Goal: Transaction & Acquisition: Book appointment/travel/reservation

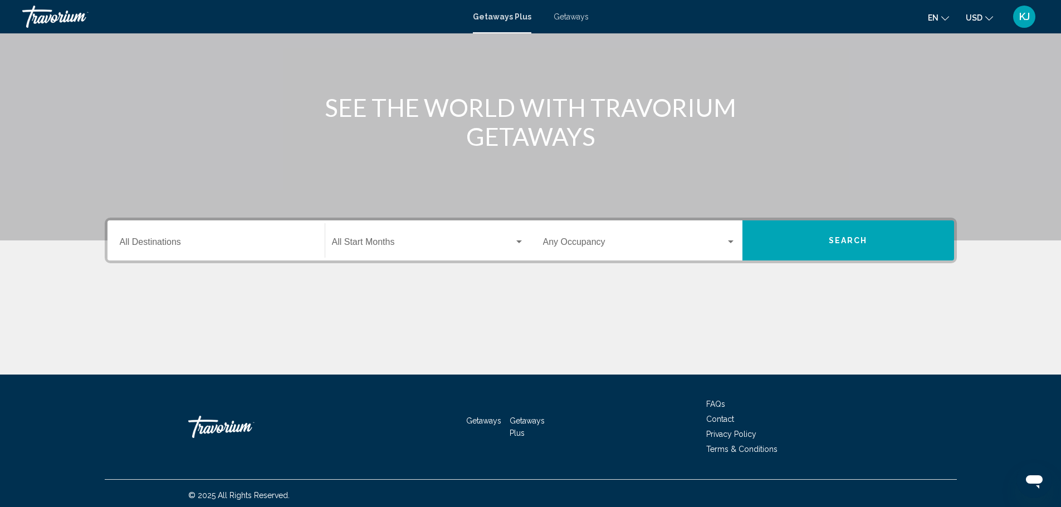
scroll to position [97, 0]
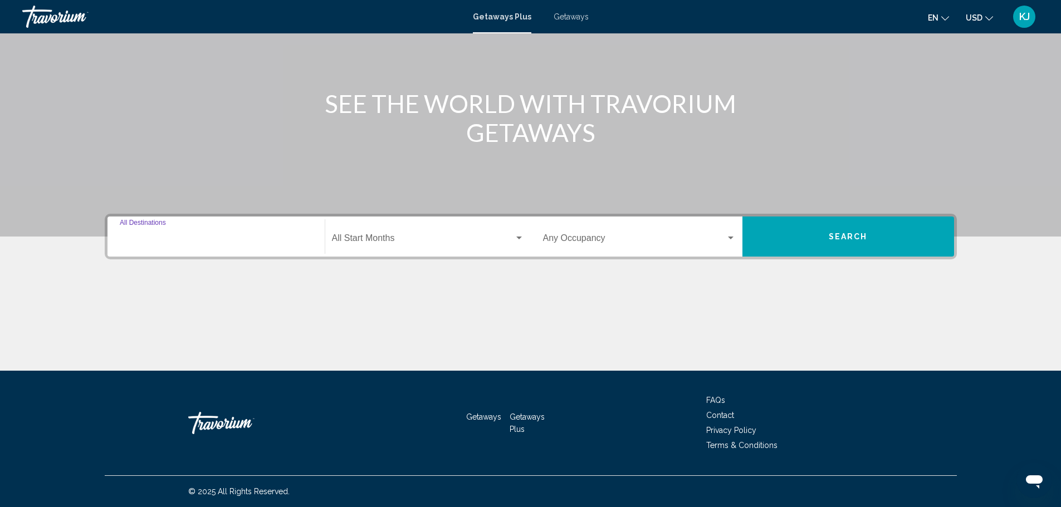
click at [165, 239] on input "Destination All Destinations" at bounding box center [216, 241] width 193 height 10
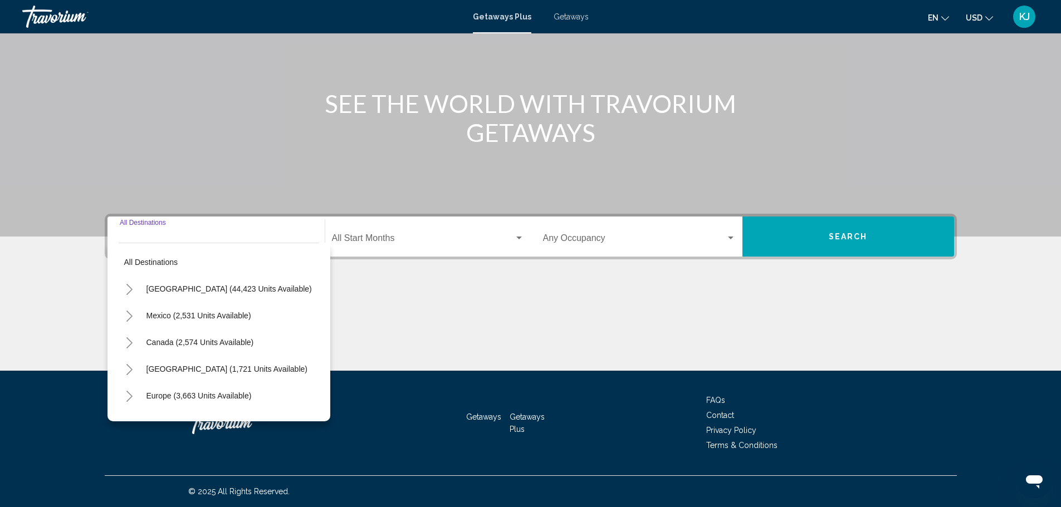
click at [864, 235] on span "Search" at bounding box center [848, 237] width 39 height 9
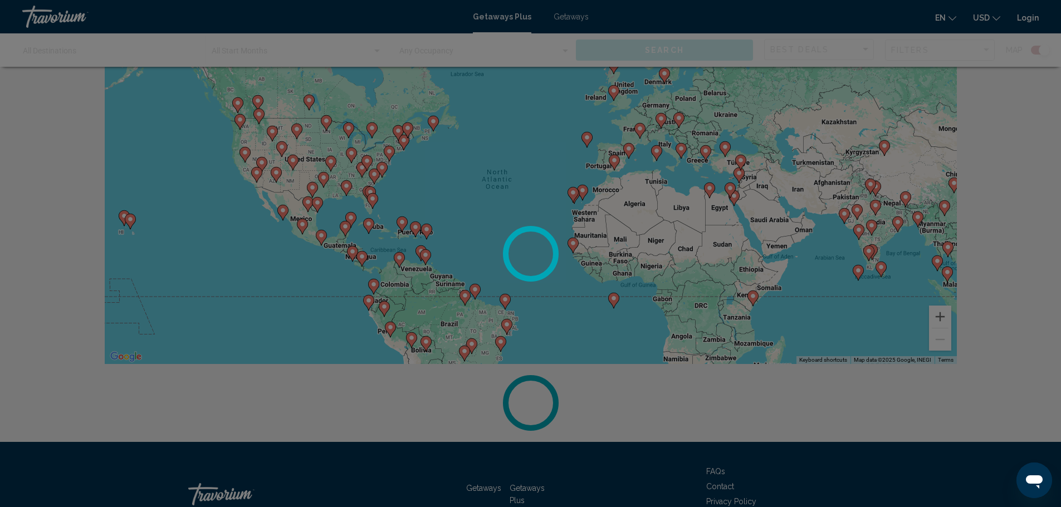
scroll to position [119, 0]
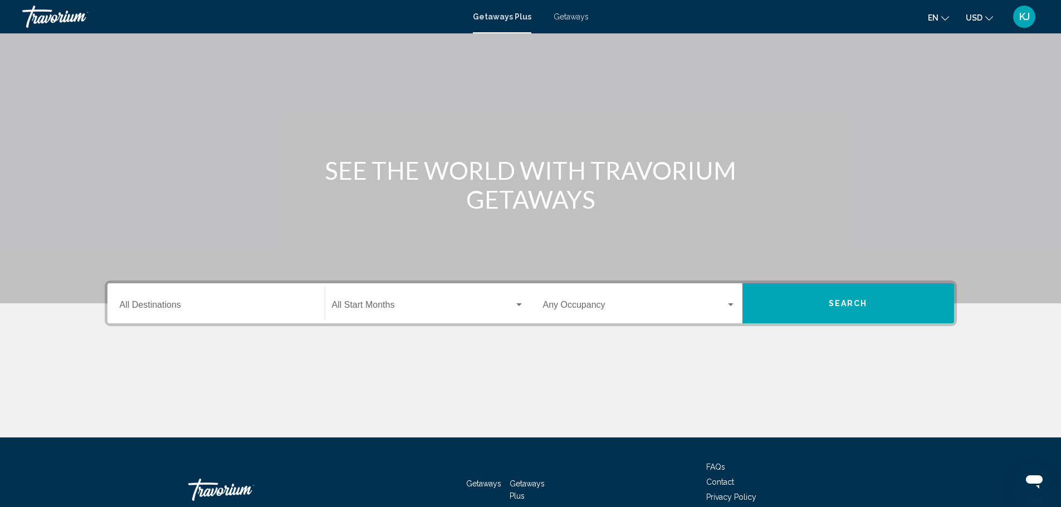
scroll to position [97, 0]
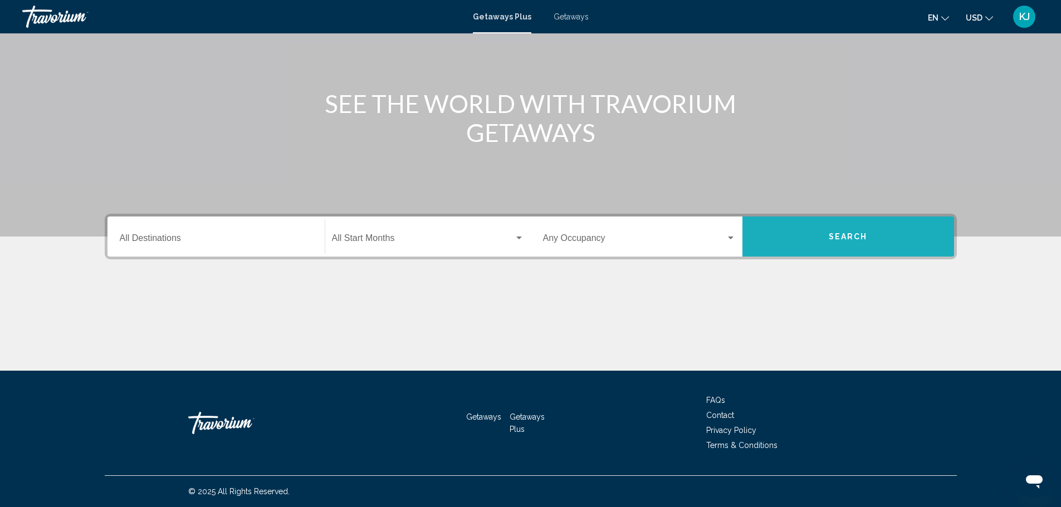
click at [833, 231] on button "Search" at bounding box center [848, 237] width 212 height 40
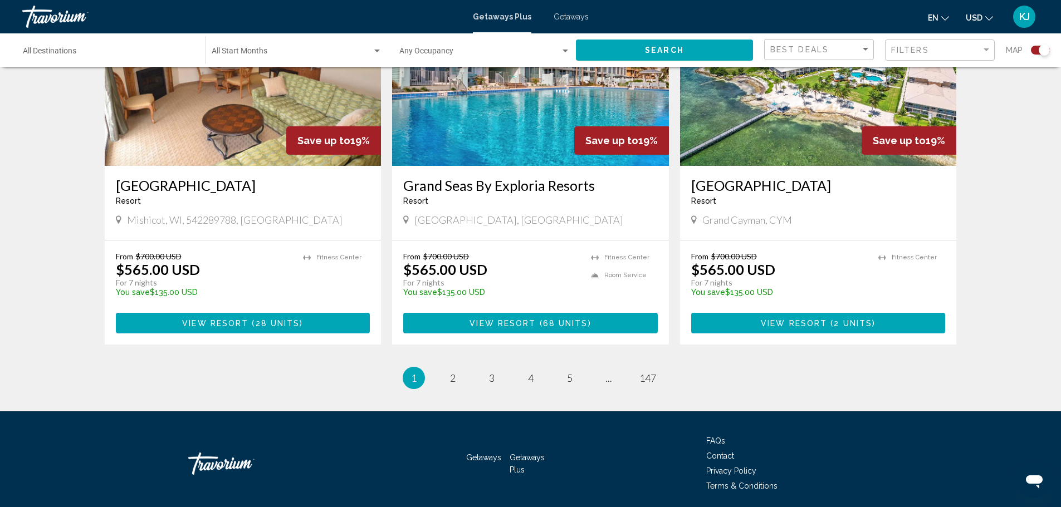
scroll to position [1687, 0]
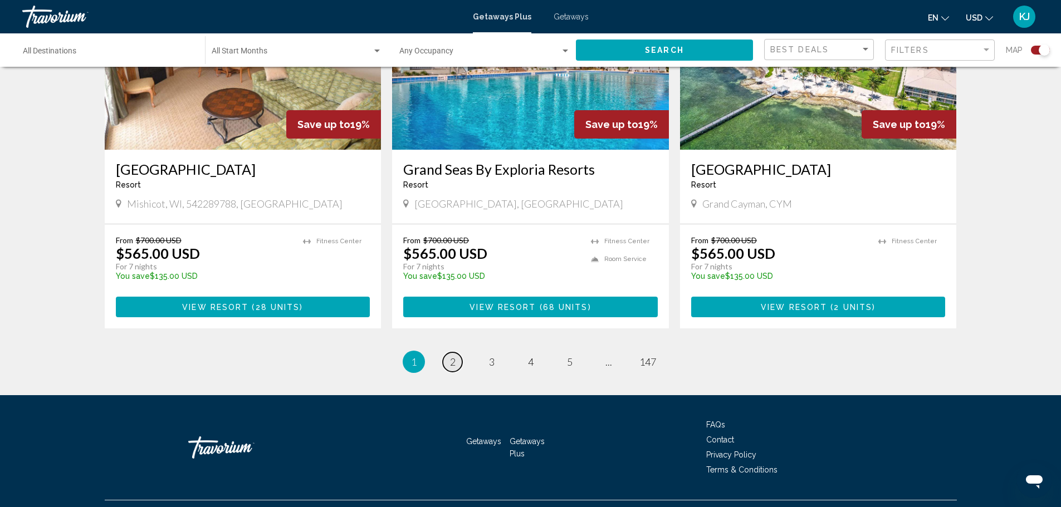
click at [450, 356] on span "2" at bounding box center [453, 362] width 6 height 12
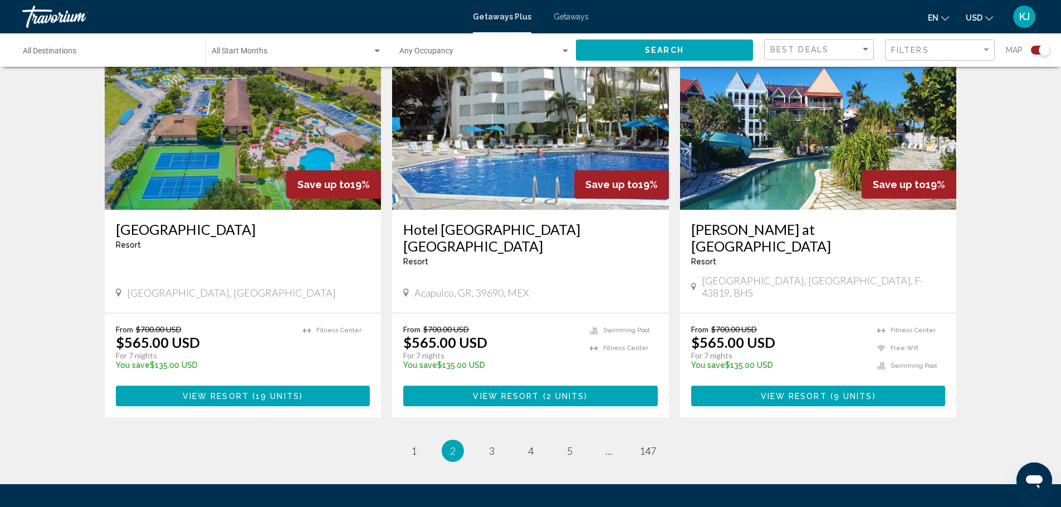
scroll to position [1623, 0]
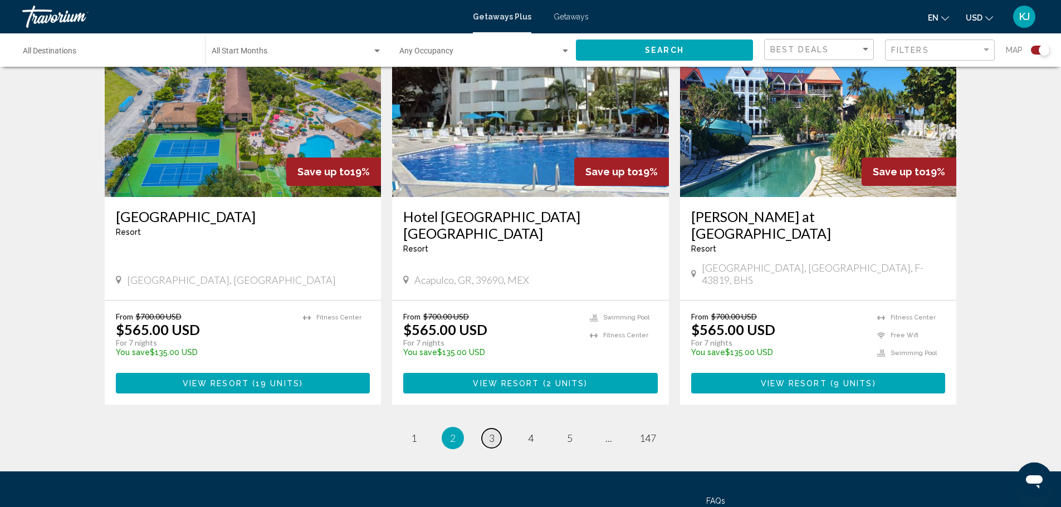
click at [491, 432] on span "3" at bounding box center [492, 438] width 6 height 12
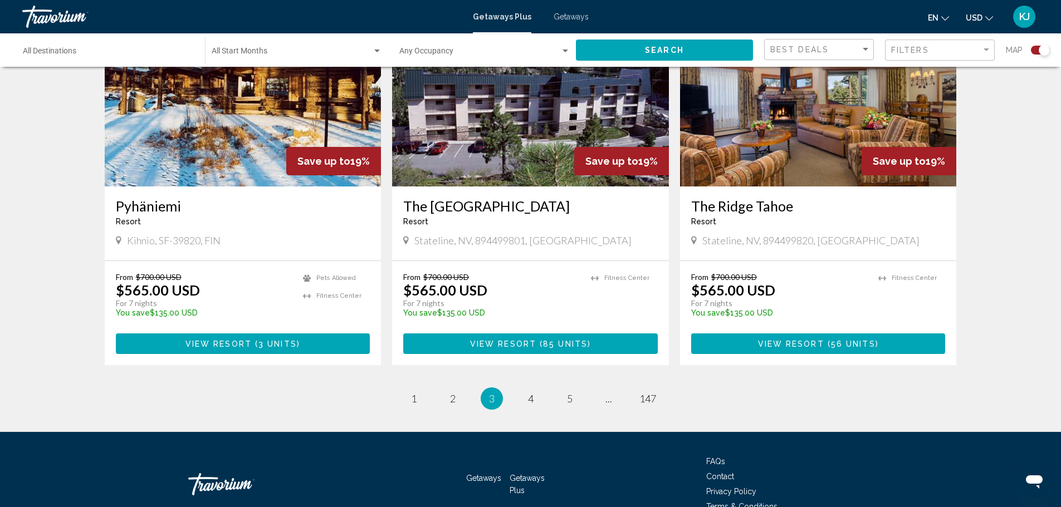
scroll to position [1670, 0]
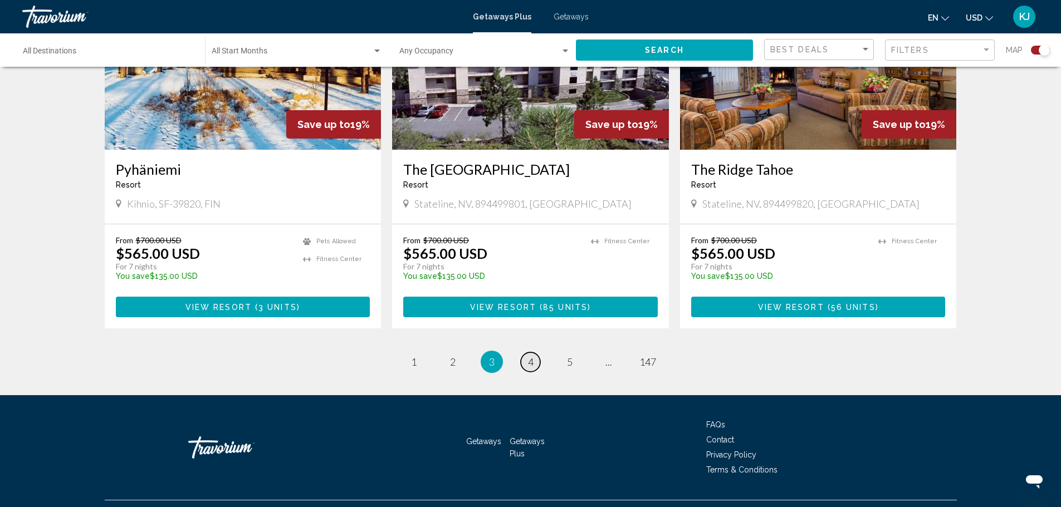
click at [531, 356] on span "4" at bounding box center [531, 362] width 6 height 12
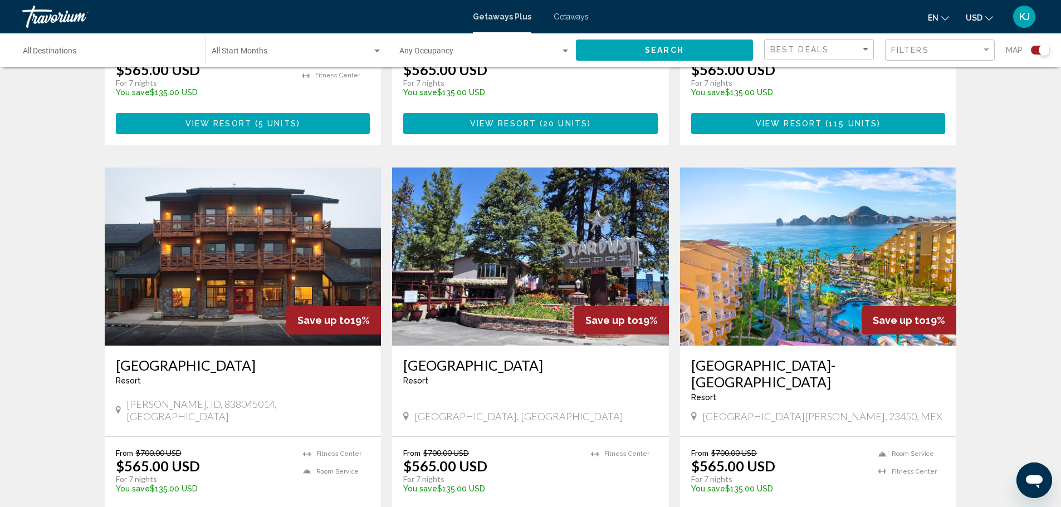
scroll to position [1114, 0]
